Goal: Task Accomplishment & Management: Use online tool/utility

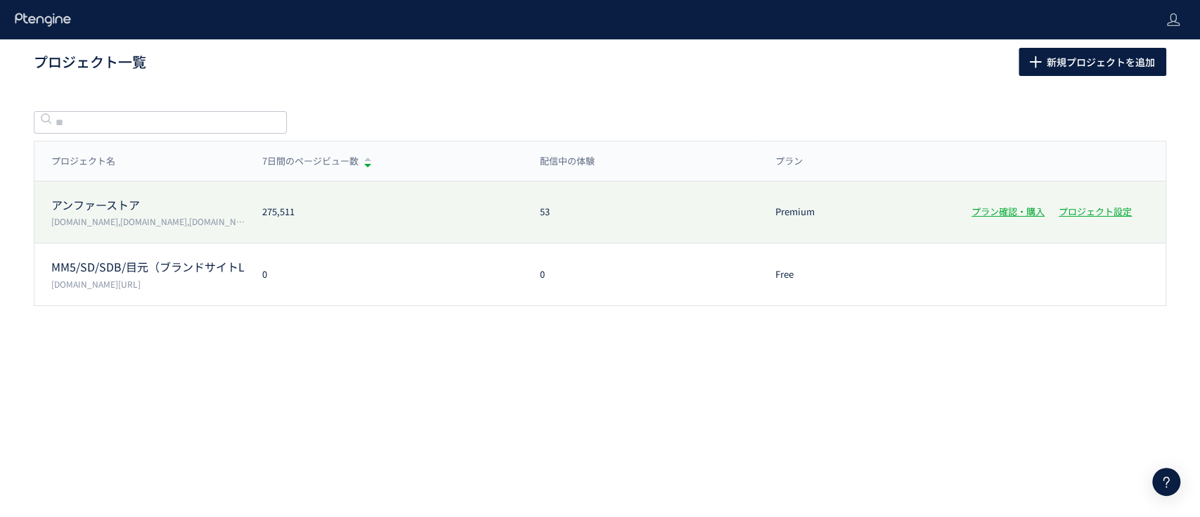
click at [141, 210] on p "アンファーストア" at bounding box center [148, 205] width 194 height 16
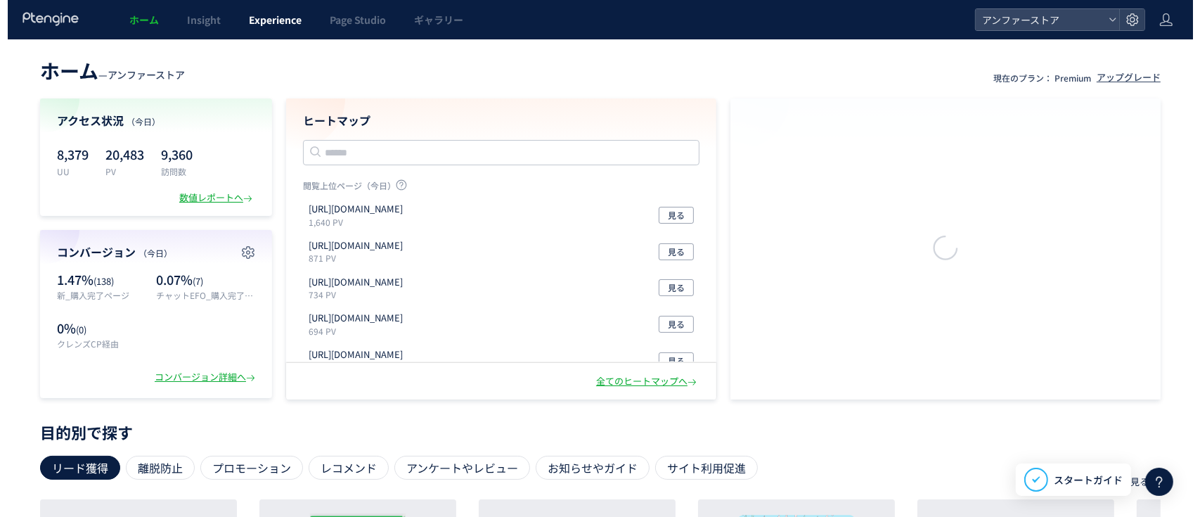
scroll to position [93, 0]
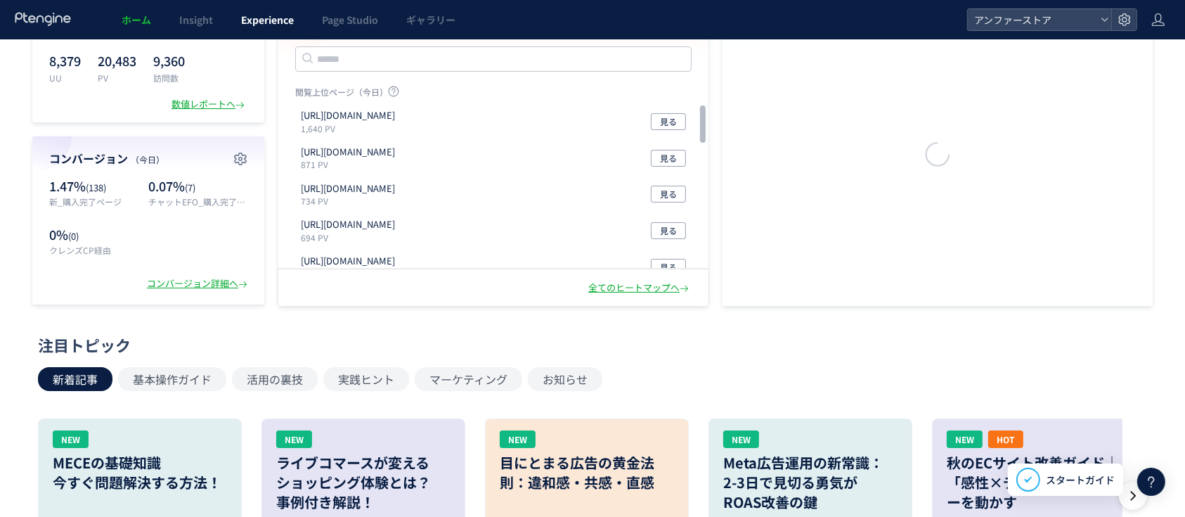
click at [258, 15] on span "Experience" at bounding box center [267, 20] width 53 height 14
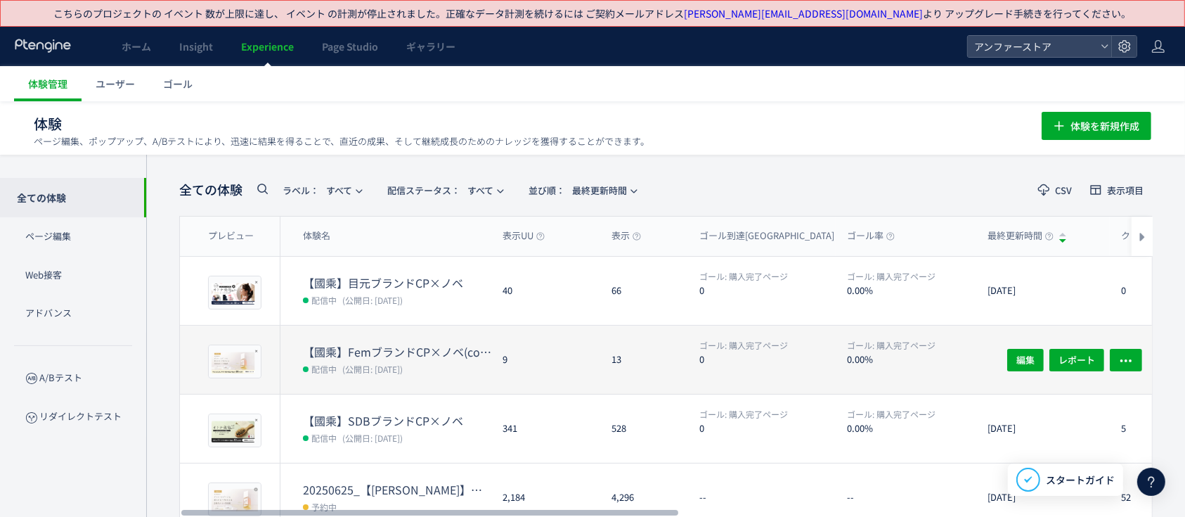
scroll to position [93, 0]
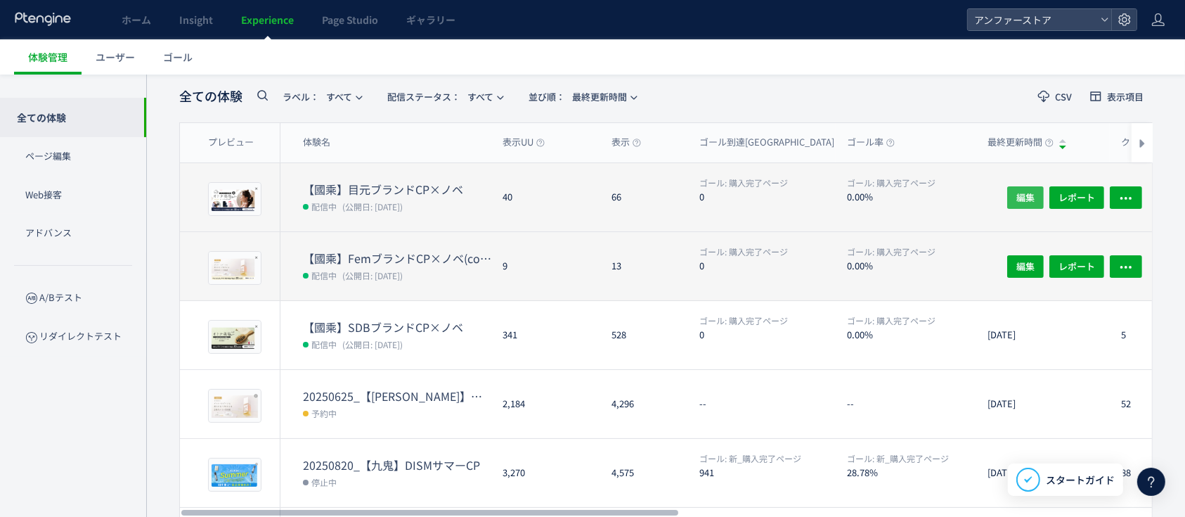
click at [1022, 195] on span "編集" at bounding box center [1026, 197] width 18 height 22
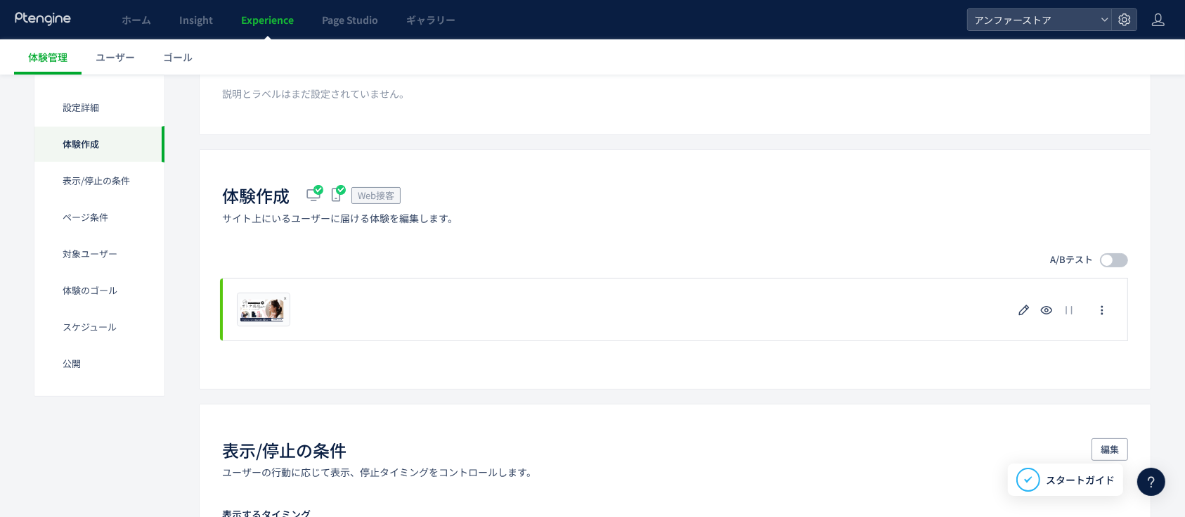
scroll to position [281, 0]
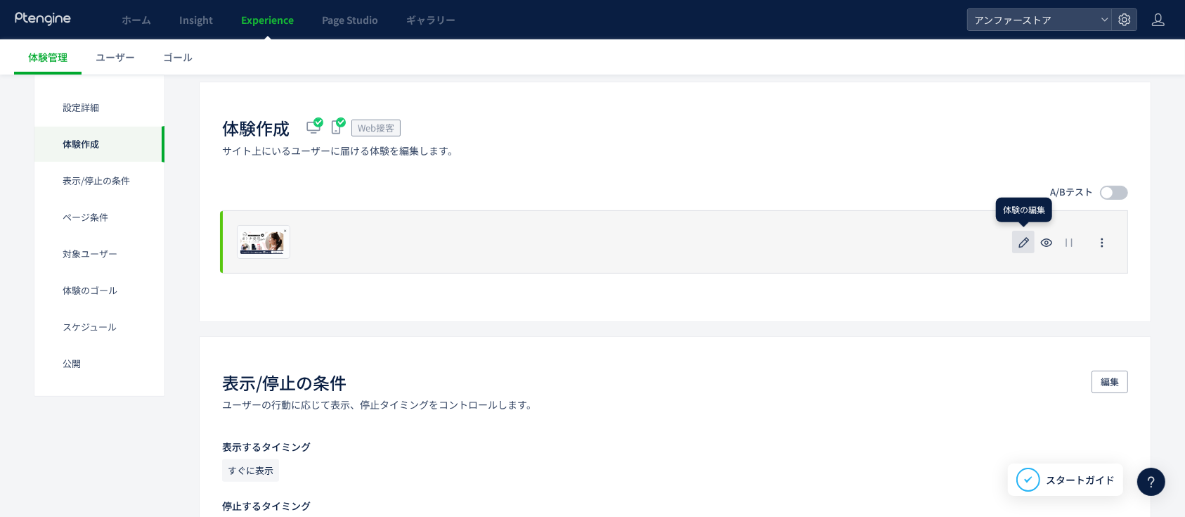
click at [1023, 240] on icon "button" at bounding box center [1024, 242] width 17 height 17
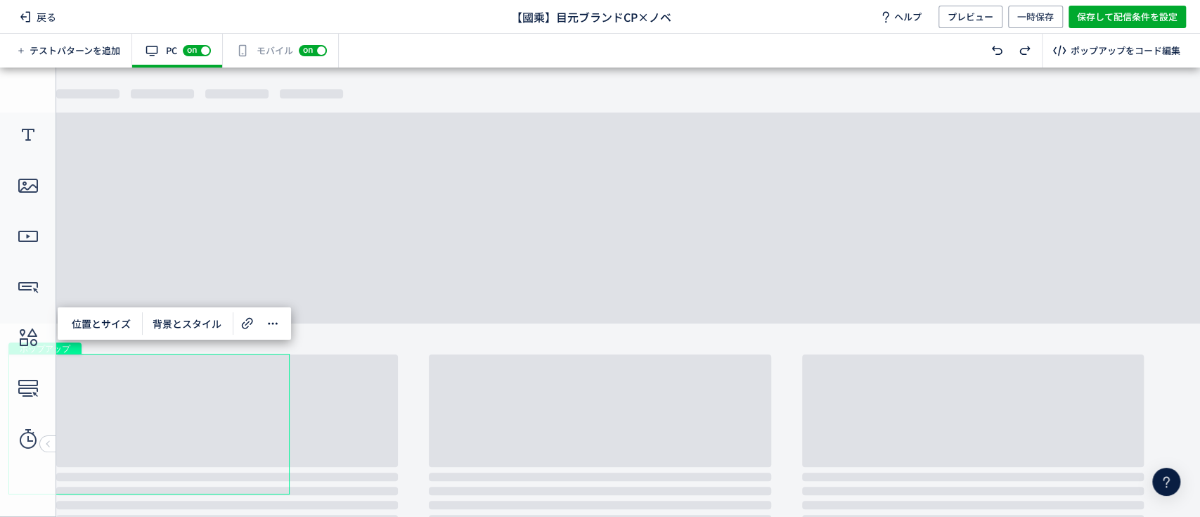
click at [220, 386] on div "ポップアップ" at bounding box center [148, 424] width 281 height 141
click at [273, 324] on icon at bounding box center [272, 323] width 17 height 17
click at [188, 325] on span "背景とスタイル" at bounding box center [187, 323] width 86 height 22
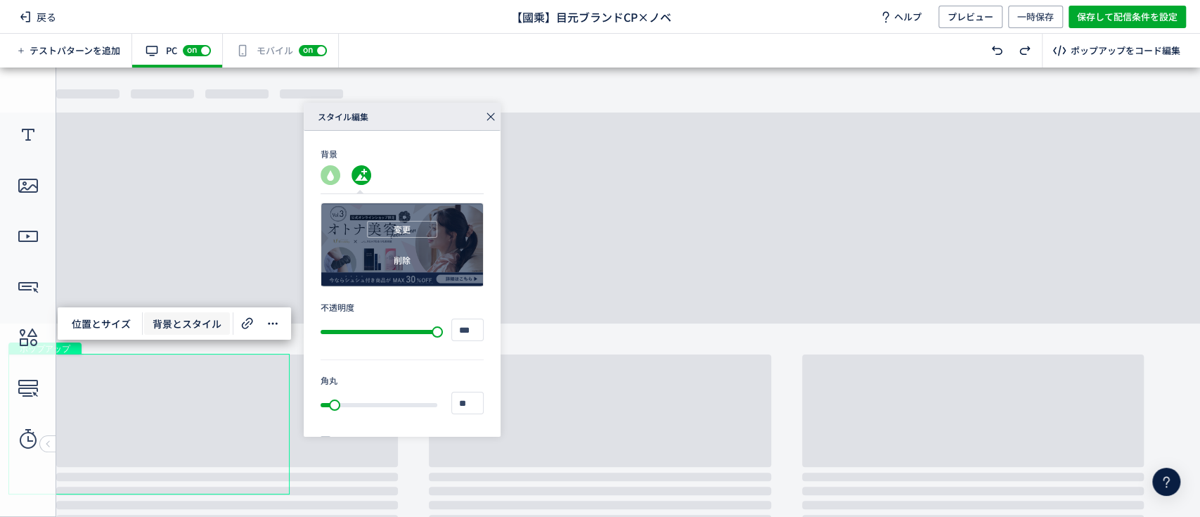
click at [347, 240] on div "変更 削除" at bounding box center [402, 244] width 162 height 83
click at [373, 224] on button "変更" at bounding box center [402, 229] width 70 height 17
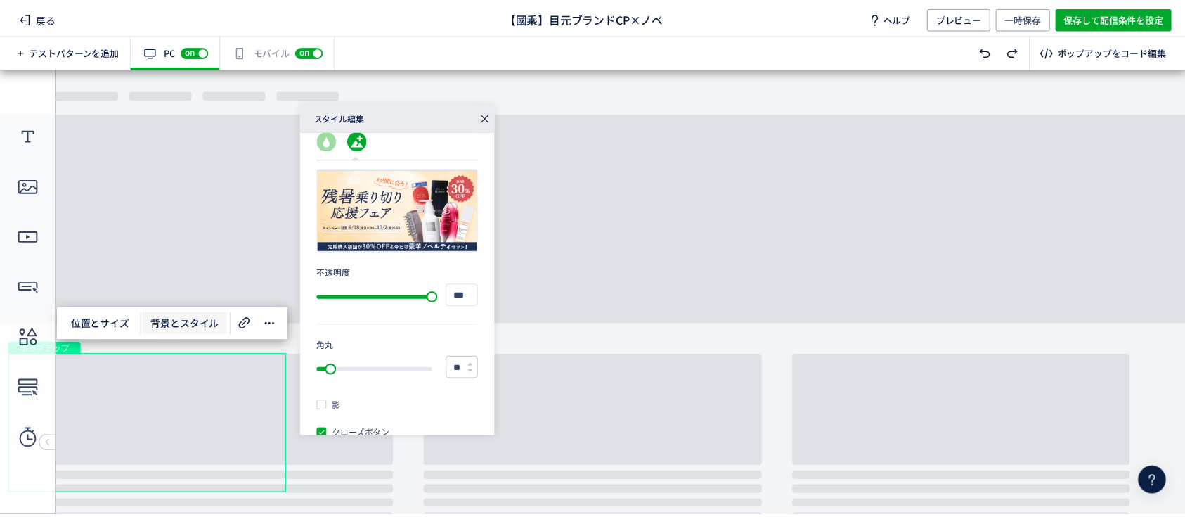
scroll to position [54, 0]
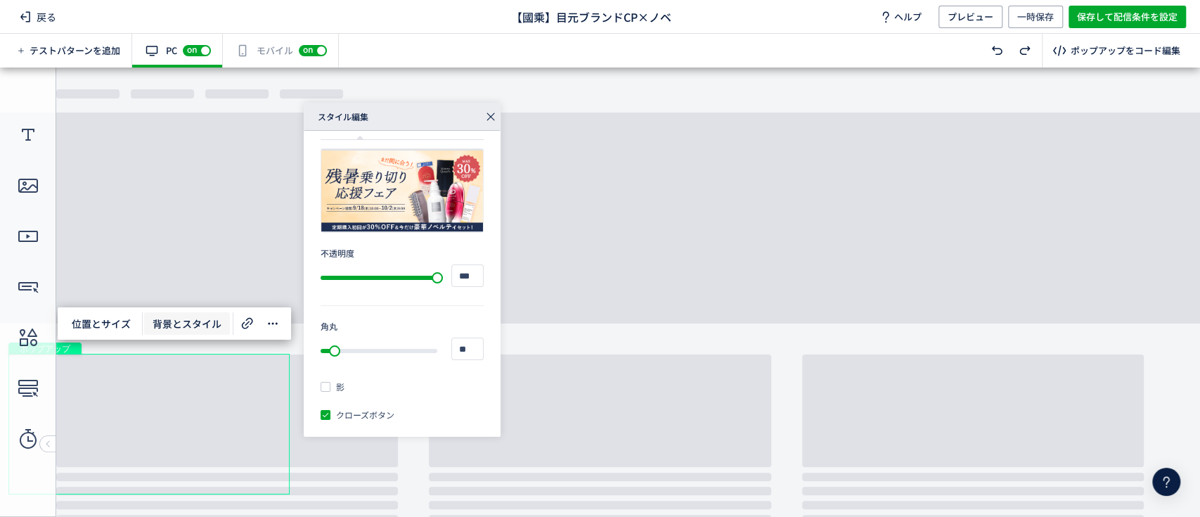
click at [493, 115] on icon at bounding box center [491, 117] width 20 height 20
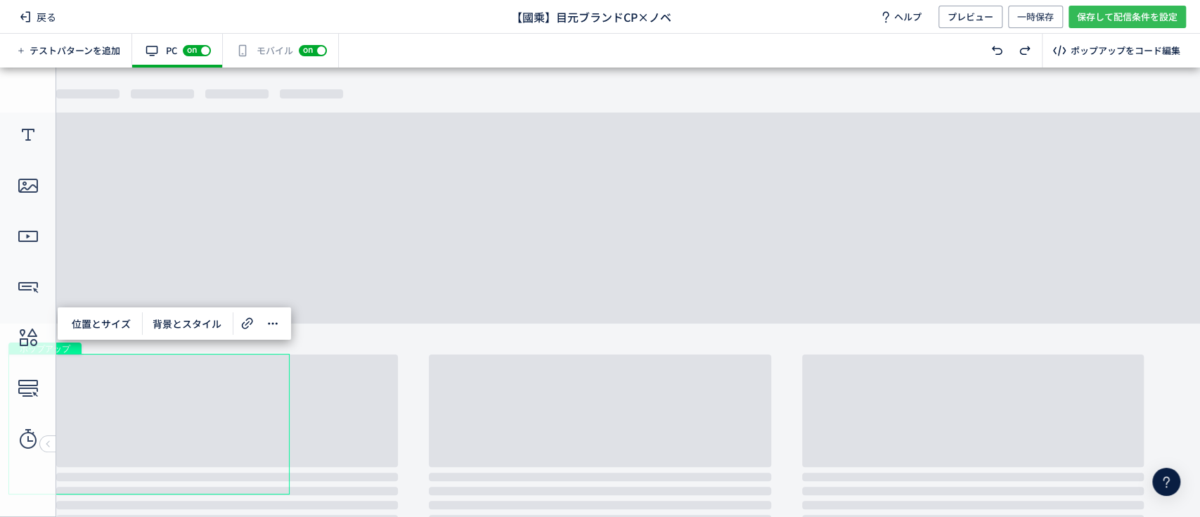
click at [1160, 15] on span "保存して配信条件を設定" at bounding box center [1127, 17] width 101 height 22
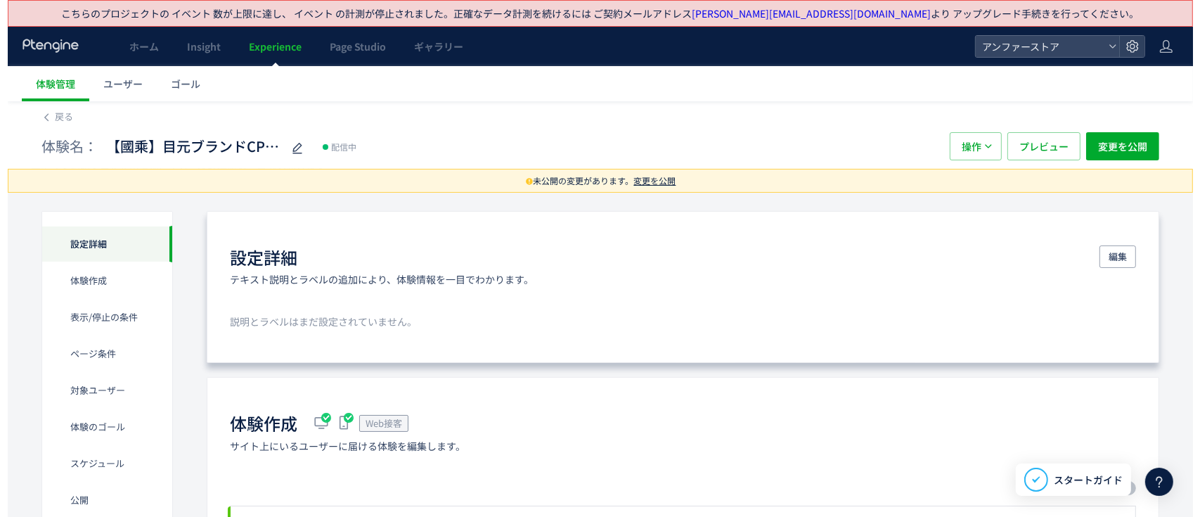
scroll to position [14, 0]
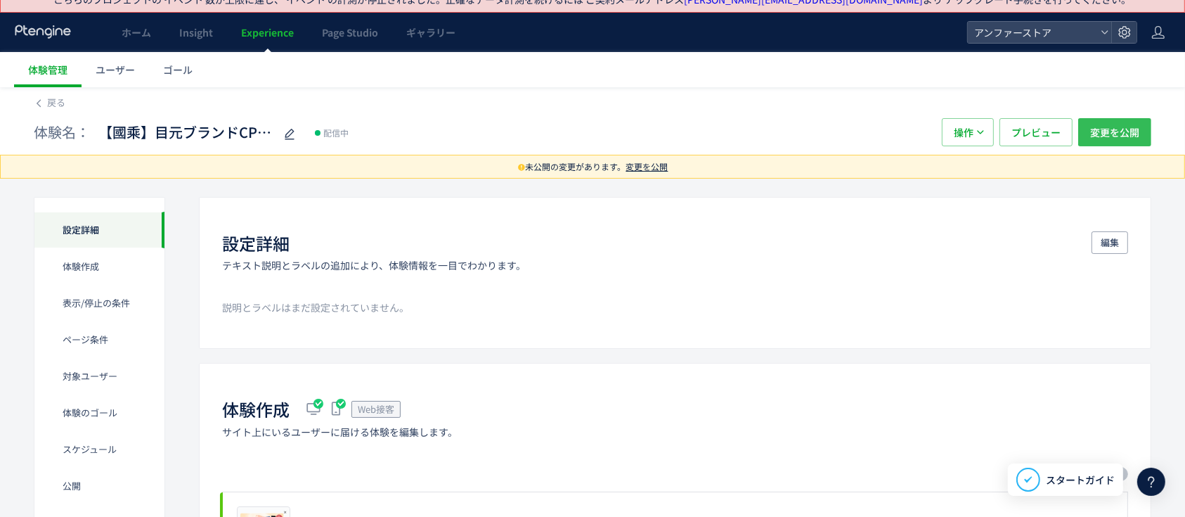
click at [1102, 127] on span "変更を公開" at bounding box center [1114, 132] width 49 height 28
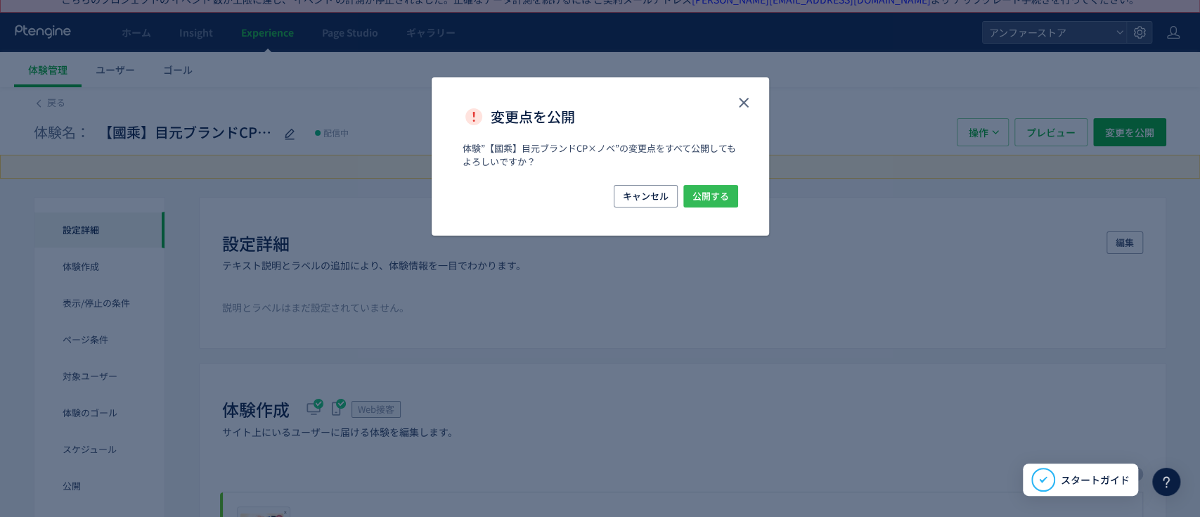
click at [697, 204] on span "公開する" at bounding box center [710, 196] width 37 height 22
